Goal: Task Accomplishment & Management: Use online tool/utility

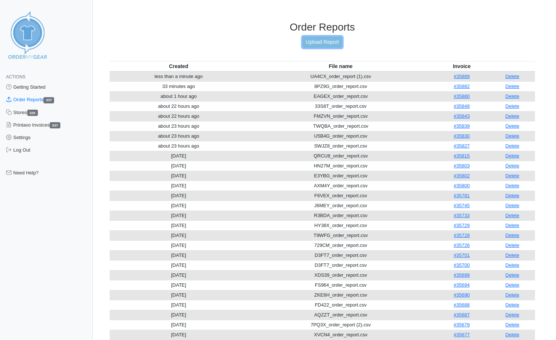
click at [335, 40] on link "Upload Report" at bounding box center [323, 41] width 40 height 11
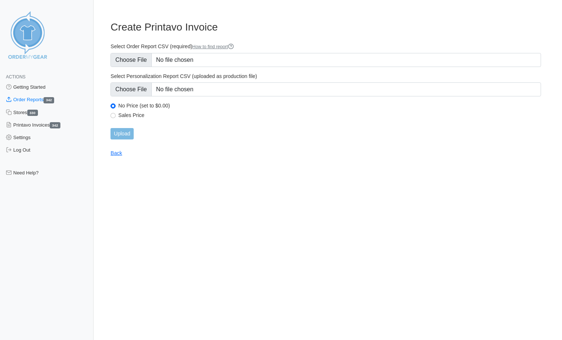
type input "C:\fakepath\42QBJ_order_report (1).csv"
click at [121, 132] on input "Upload" at bounding box center [121, 133] width 23 height 11
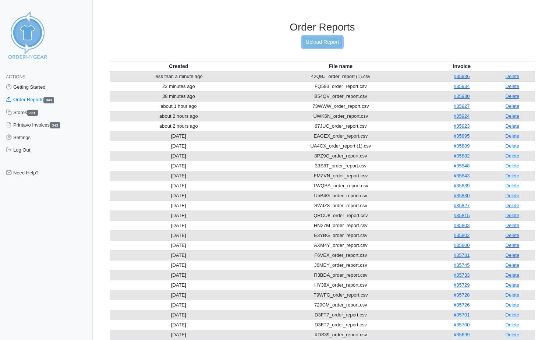
click at [335, 37] on link "Upload Report" at bounding box center [323, 41] width 40 height 11
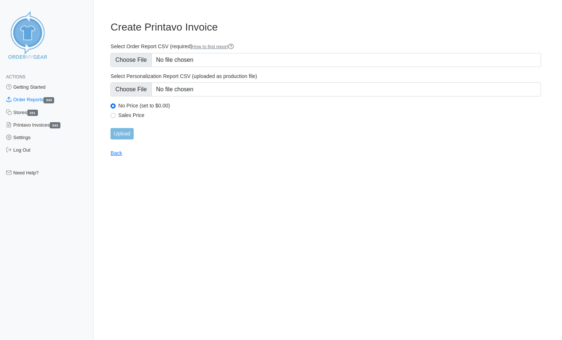
type input "C:\fakepath\A43HP_order_report.csv"
click at [117, 132] on input "Upload" at bounding box center [121, 133] width 23 height 11
click at [132, 135] on div "Upload" at bounding box center [325, 133] width 430 height 11
